Goal: Task Accomplishment & Management: Use online tool/utility

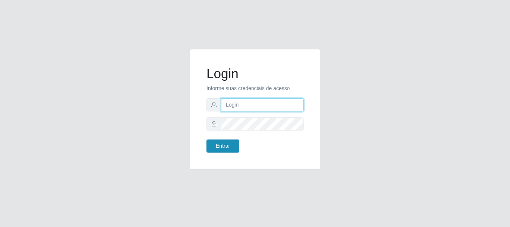
type input "caio@B1"
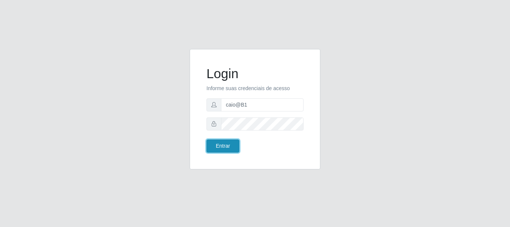
click at [219, 141] on button "Entrar" at bounding box center [222, 145] width 33 height 13
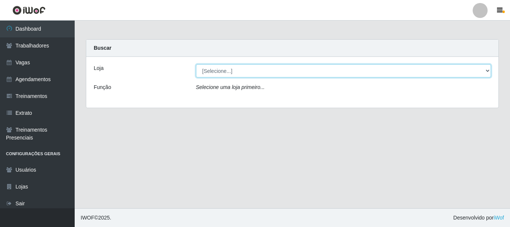
click at [486, 67] on select "[Selecione...] Bemais Supermercados - B1 [GEOGRAPHIC_DATA]" at bounding box center [343, 70] width 295 height 13
select select "403"
click at [196, 64] on select "[Selecione...] Bemais Supermercados - B1 [GEOGRAPHIC_DATA]" at bounding box center [343, 70] width 295 height 13
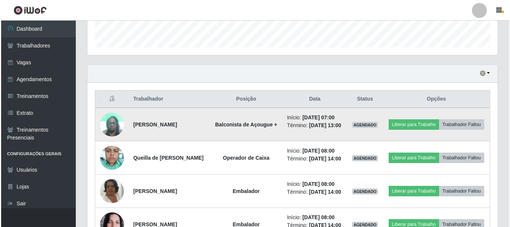
scroll to position [220, 0]
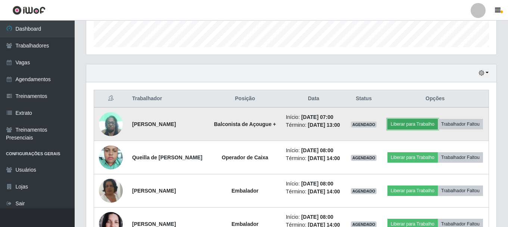
click at [437, 119] on button "Liberar para Trabalho" at bounding box center [412, 124] width 50 height 10
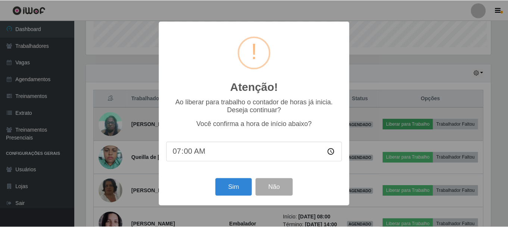
scroll to position [155, 406]
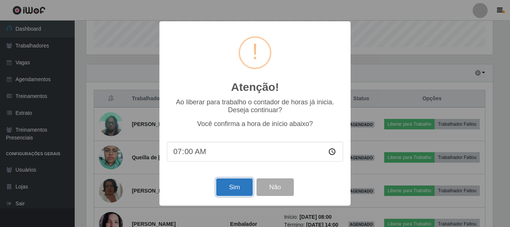
click at [238, 190] on button "Sim" at bounding box center [234, 187] width 36 height 18
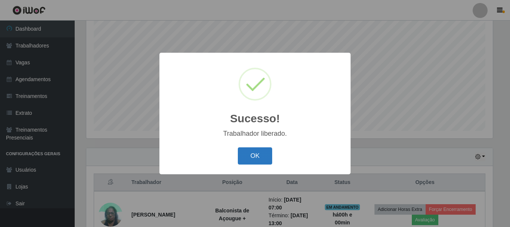
click at [251, 154] on button "OK" at bounding box center [255, 156] width 35 height 18
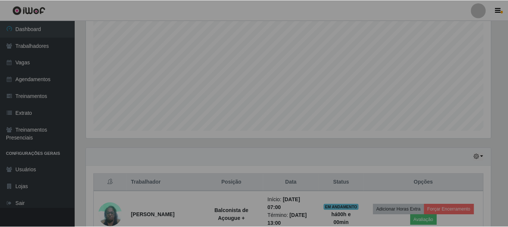
scroll to position [155, 410]
